Goal: Task Accomplishment & Management: Manage account settings

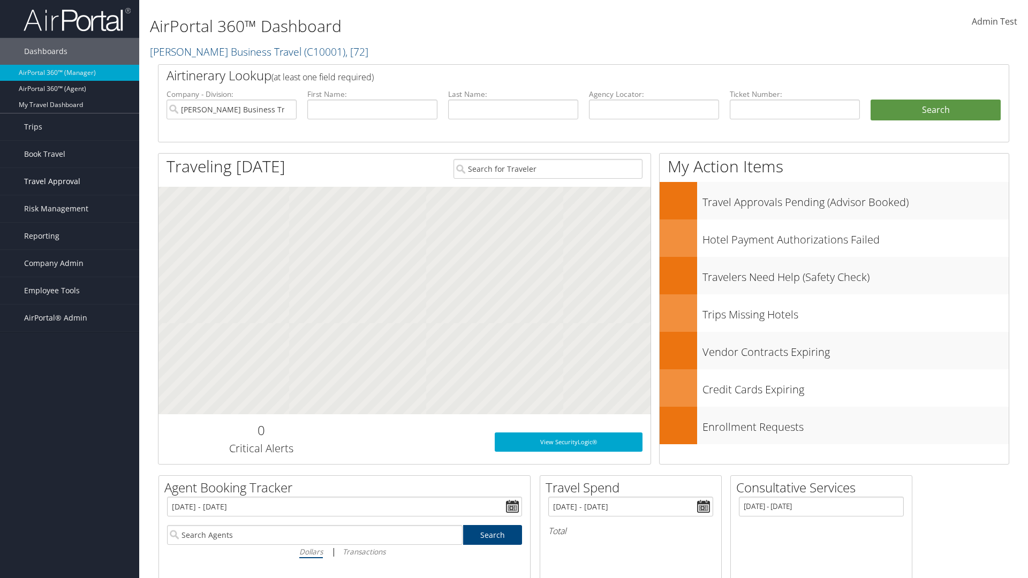
click at [70, 182] on span "Travel Approval" at bounding box center [52, 181] width 56 height 27
click at [70, 211] on link "Approved Trips" at bounding box center [69, 219] width 139 height 16
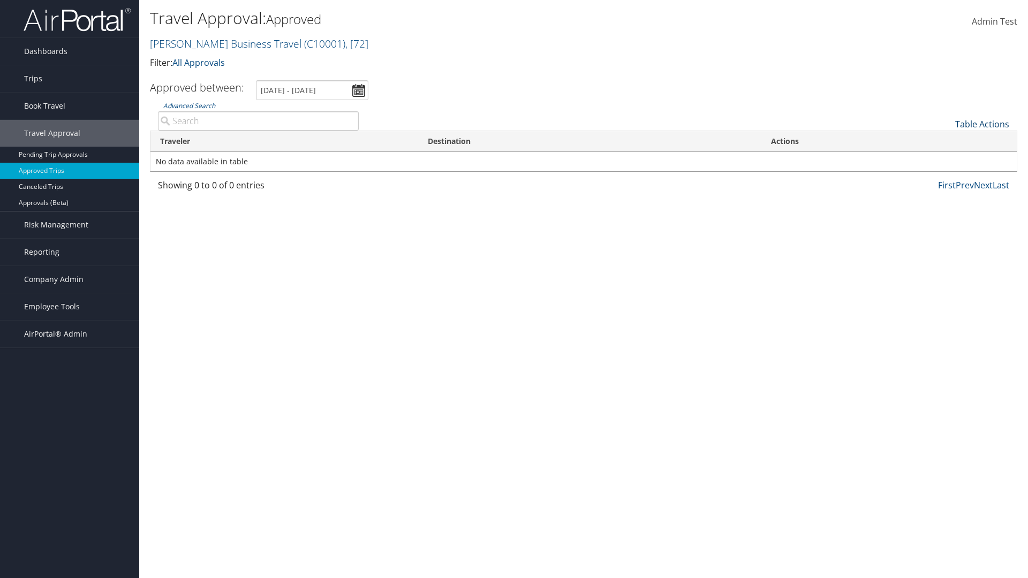
click at [982, 124] on link "Table Actions" at bounding box center [982, 124] width 54 height 12
click at [946, 141] on link "Download Report" at bounding box center [946, 141] width 141 height 18
click at [982, 124] on link "Table Actions" at bounding box center [982, 124] width 54 height 12
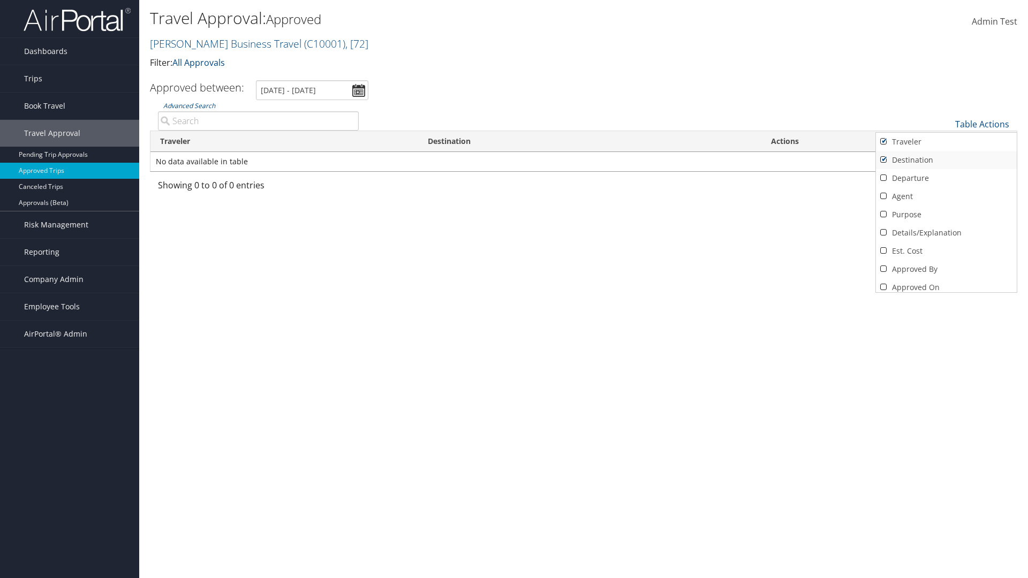
click at [946, 142] on link "Traveler" at bounding box center [946, 142] width 141 height 18
click at [946, 160] on link "Destination" at bounding box center [946, 160] width 141 height 18
click at [946, 178] on link "Departure" at bounding box center [946, 178] width 141 height 18
click at [946, 197] on link "Agent" at bounding box center [946, 196] width 141 height 18
click at [946, 215] on link "Purpose" at bounding box center [946, 215] width 141 height 18
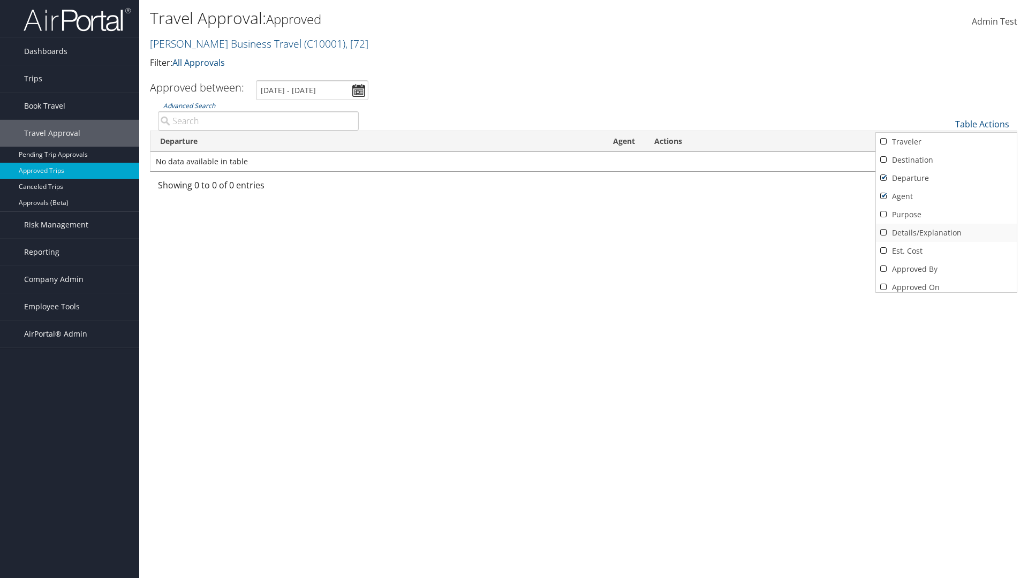
click at [946, 233] on link "Details/Explanation" at bounding box center [946, 233] width 141 height 18
click at [946, 251] on link "Est. Cost" at bounding box center [946, 251] width 141 height 18
click at [946, 269] on link "Approved By" at bounding box center [946, 269] width 141 height 18
click at [946, 283] on link "Approved On" at bounding box center [946, 287] width 141 height 18
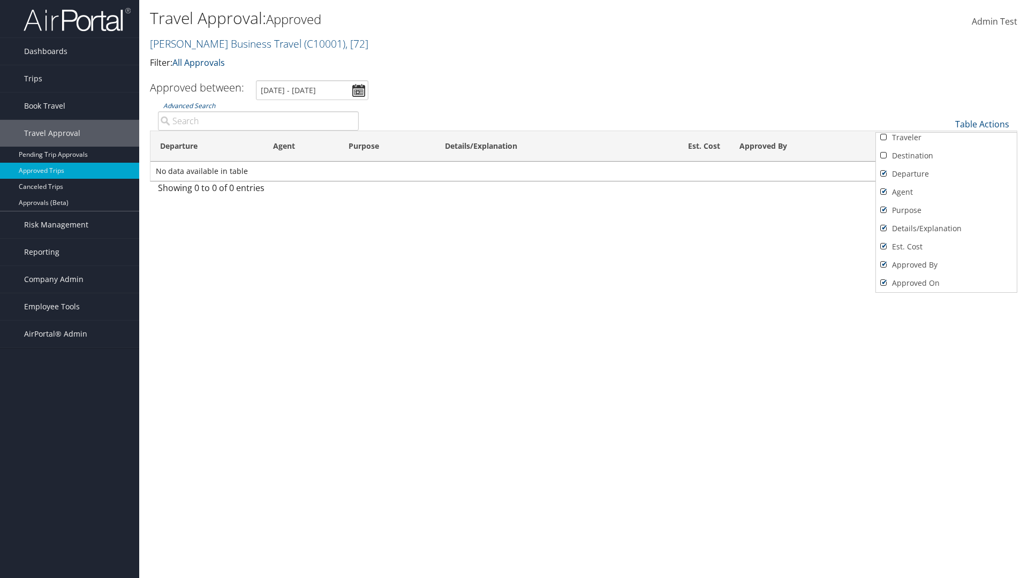
click at [514, 289] on div at bounding box center [514, 289] width 1028 height 578
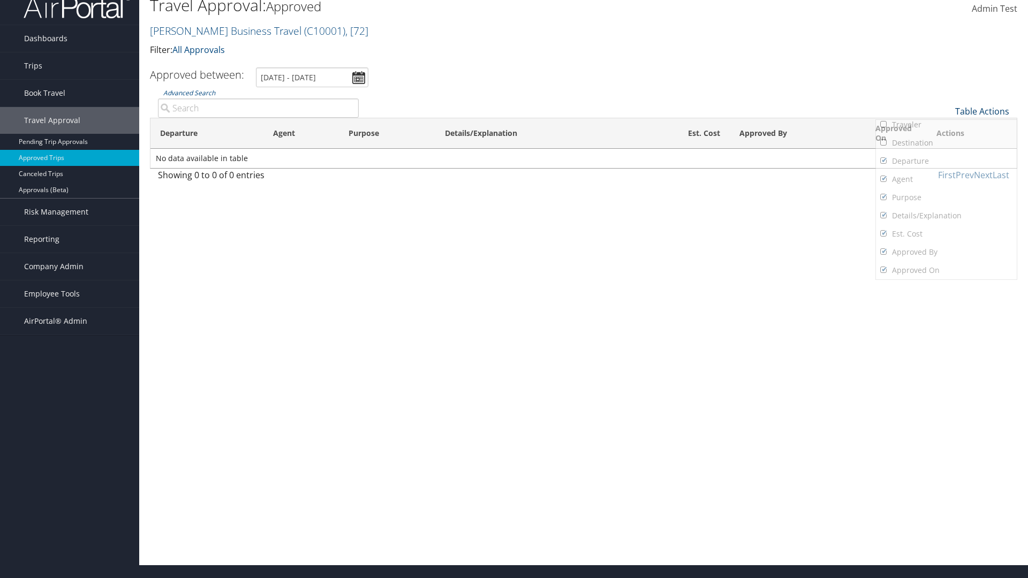
click at [982, 111] on link "Table Actions" at bounding box center [982, 111] width 54 height 12
click at [946, 146] on link "Column Visibility" at bounding box center [946, 146] width 141 height 18
click at [946, 129] on link "Traveler" at bounding box center [946, 129] width 141 height 18
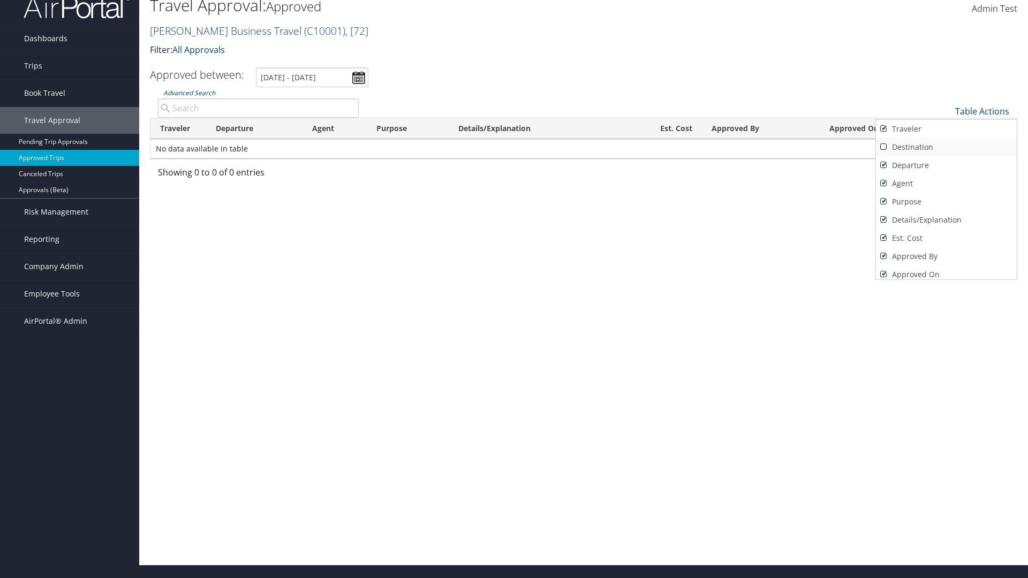
click at [946, 147] on link "Destination" at bounding box center [946, 147] width 141 height 18
click at [946, 165] on link "Departure" at bounding box center [946, 165] width 141 height 18
click at [946, 184] on link "Agent" at bounding box center [946, 184] width 141 height 18
click at [946, 202] on link "Purpose" at bounding box center [946, 202] width 141 height 18
click at [946, 220] on link "Details/Explanation" at bounding box center [946, 220] width 141 height 18
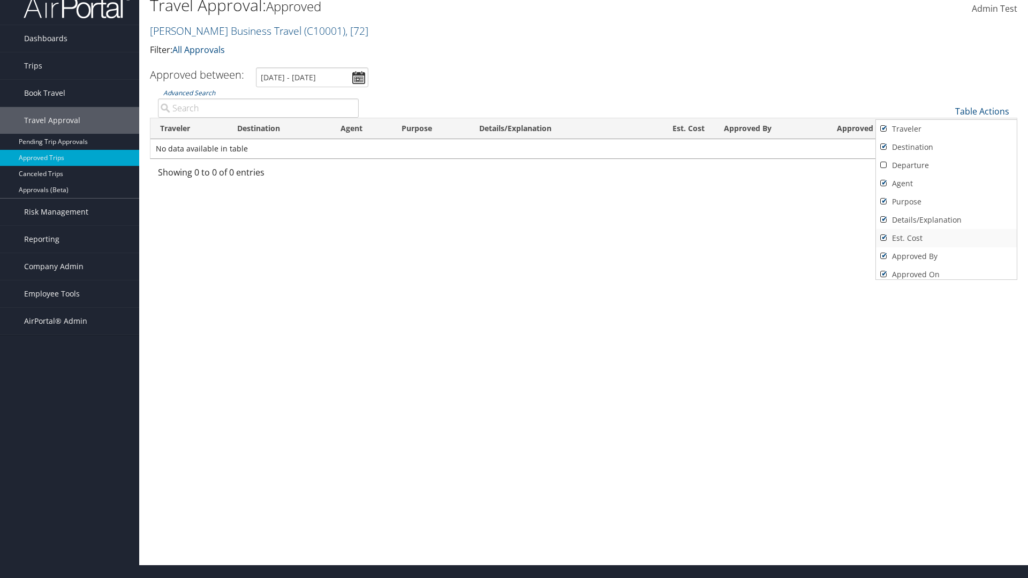
click at [946, 238] on link "Est. Cost" at bounding box center [946, 238] width 141 height 18
click at [946, 256] on link "Approved By" at bounding box center [946, 256] width 141 height 18
click at [946, 270] on link "Approved On" at bounding box center [946, 275] width 141 height 18
click at [514, 289] on div at bounding box center [514, 289] width 1028 height 578
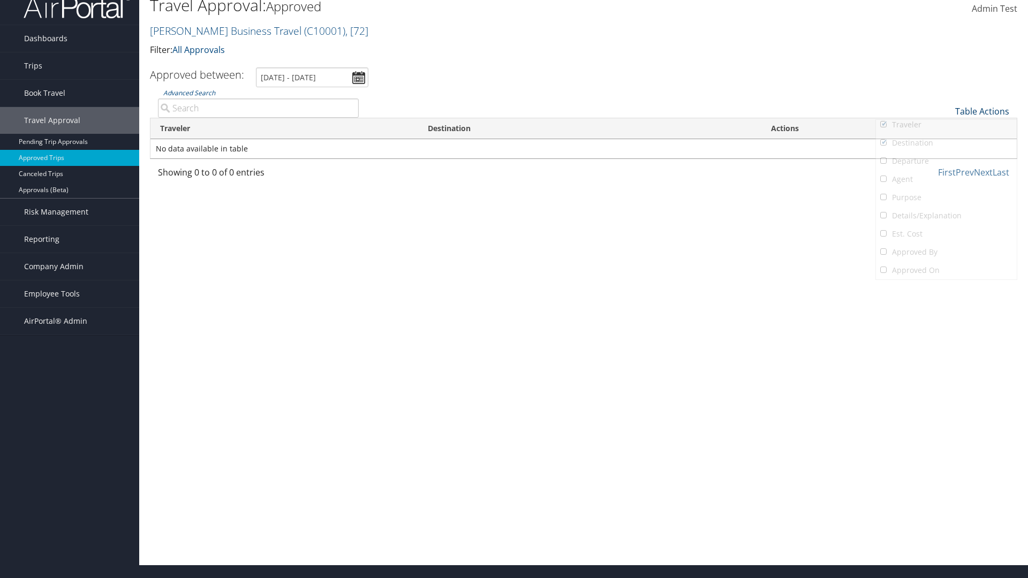
click at [982, 111] on link "Table Actions" at bounding box center [982, 111] width 54 height 12
click at [946, 147] on link "25" at bounding box center [946, 147] width 141 height 18
click at [982, 117] on link "Table Actions" at bounding box center [982, 111] width 54 height 12
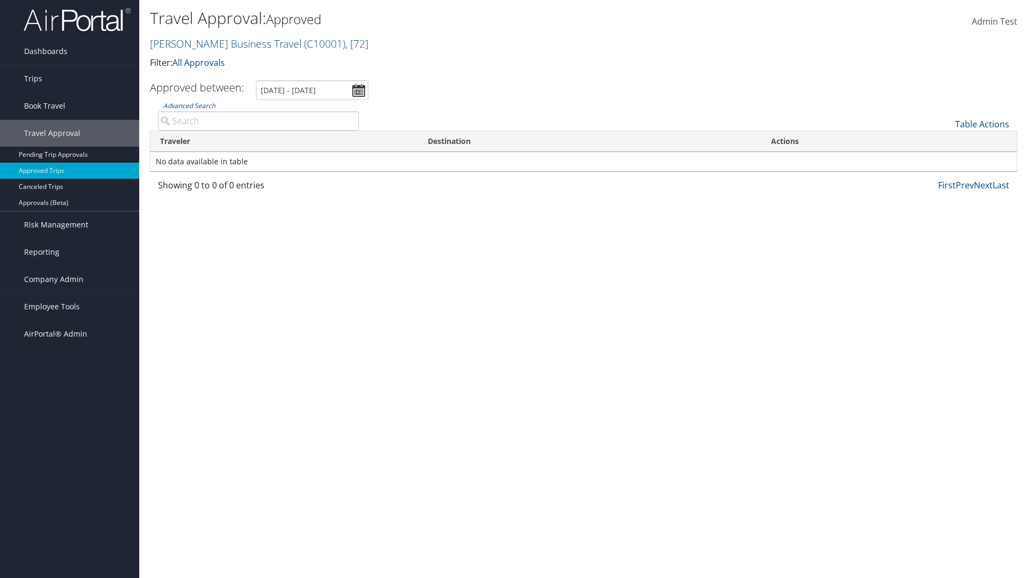
click at [946, 177] on link "Page Length" at bounding box center [946, 177] width 141 height 18
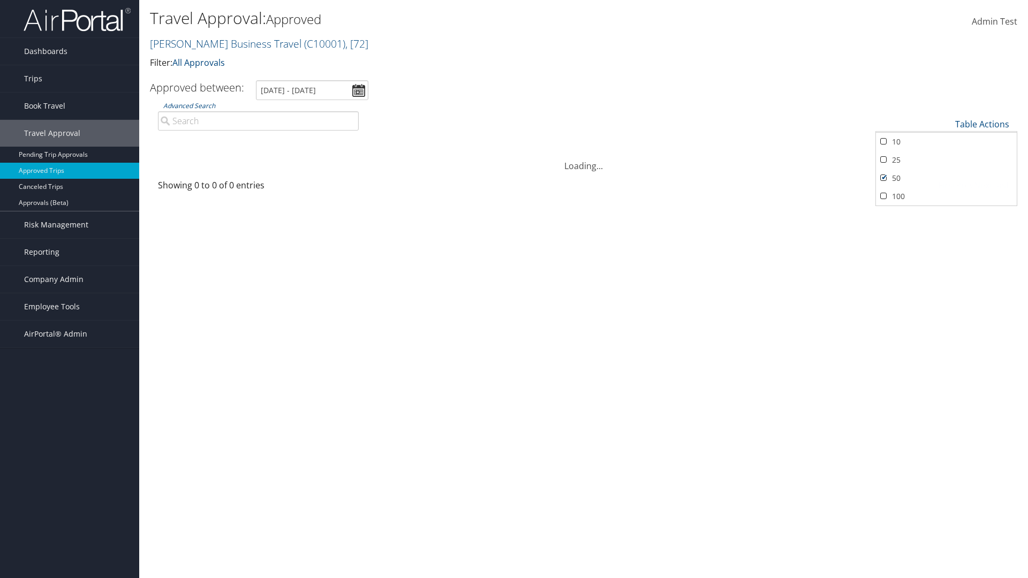
scroll to position [13, 0]
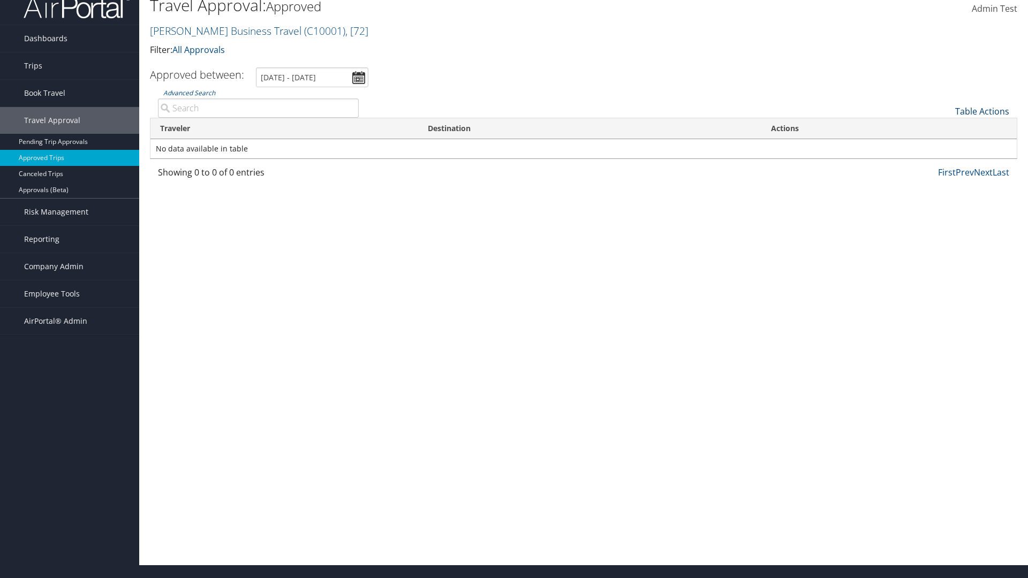
click at [982, 117] on link "Table Actions" at bounding box center [982, 111] width 54 height 12
